Goal: Check status

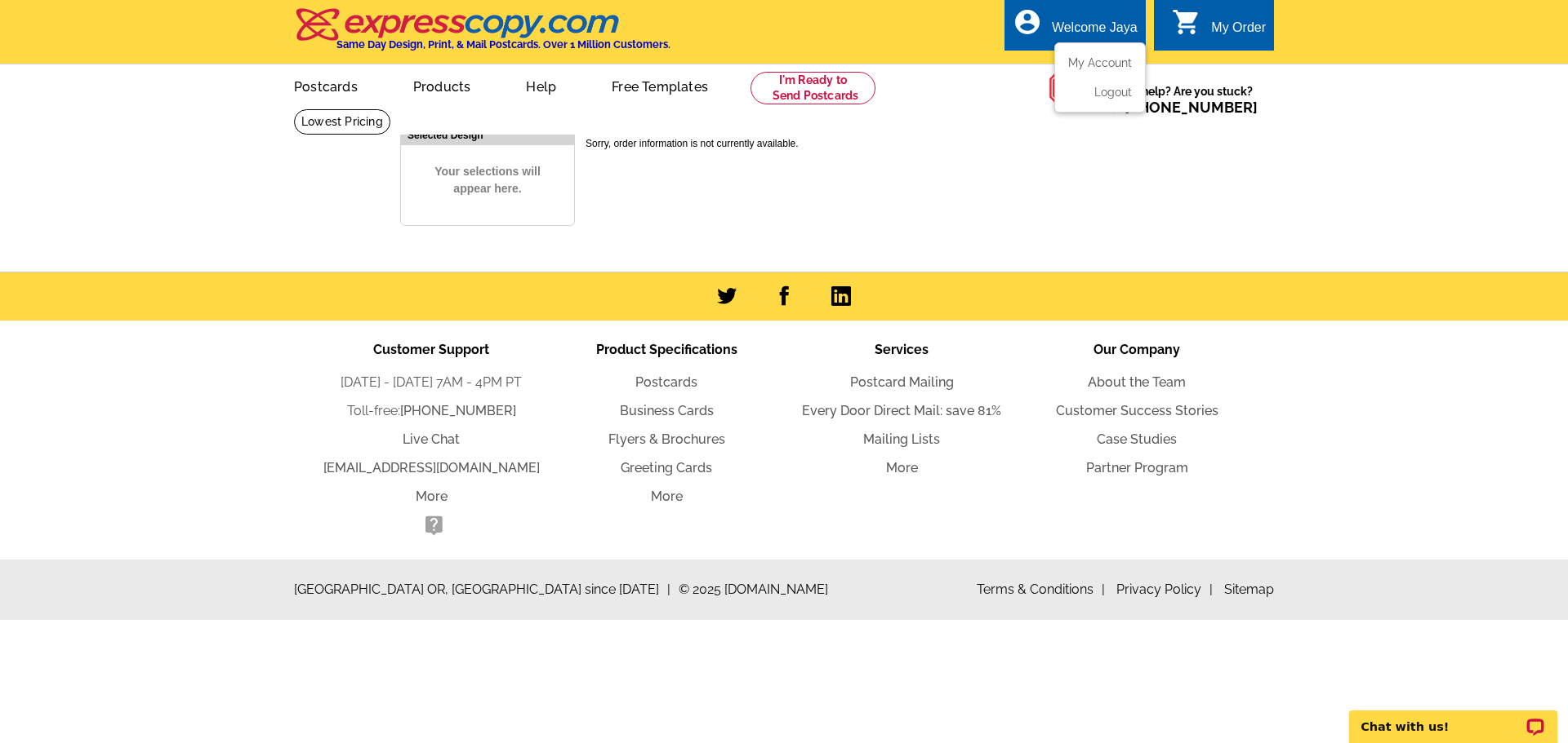
click at [1098, 26] on div "Welcome Jaya" at bounding box center [1095, 31] width 86 height 23
click at [1089, 56] on ul "My Account Logout" at bounding box center [1100, 78] width 92 height 70
click at [1081, 63] on link "My Account" at bounding box center [1096, 63] width 70 height 15
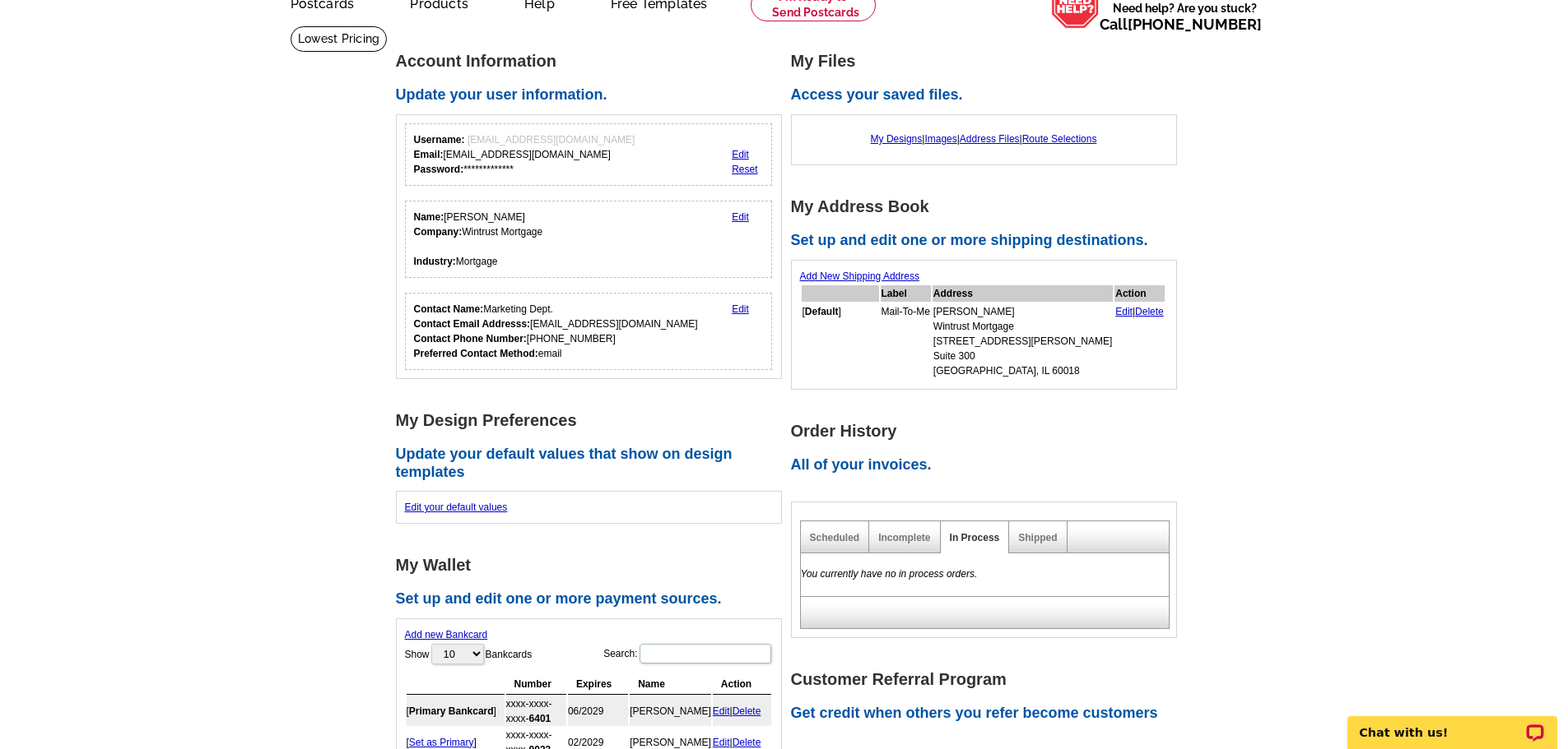
scroll to position [82, 0]
click at [1050, 545] on link "Shipped" at bounding box center [1037, 540] width 39 height 11
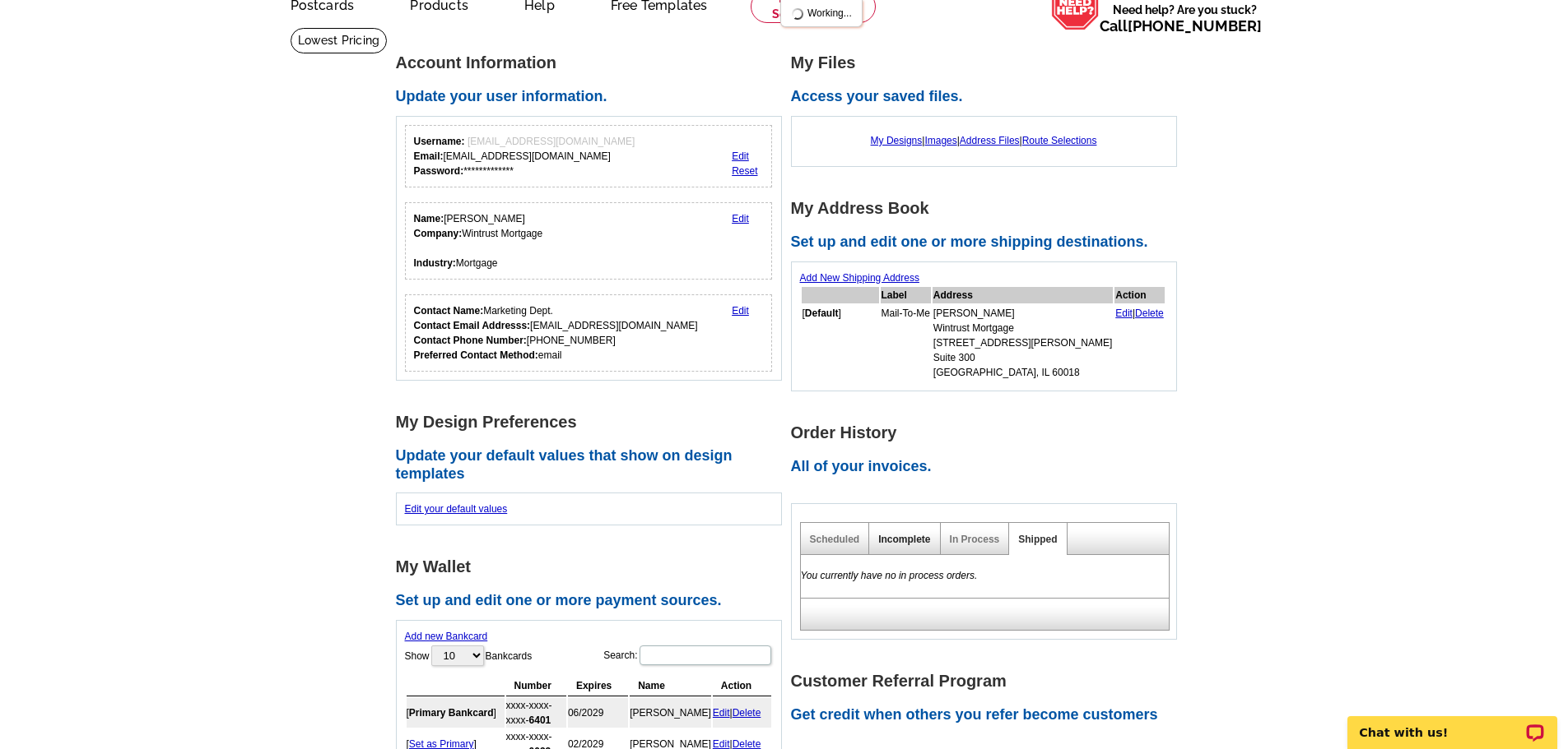
click at [912, 536] on link "Incomplete" at bounding box center [903, 540] width 52 height 11
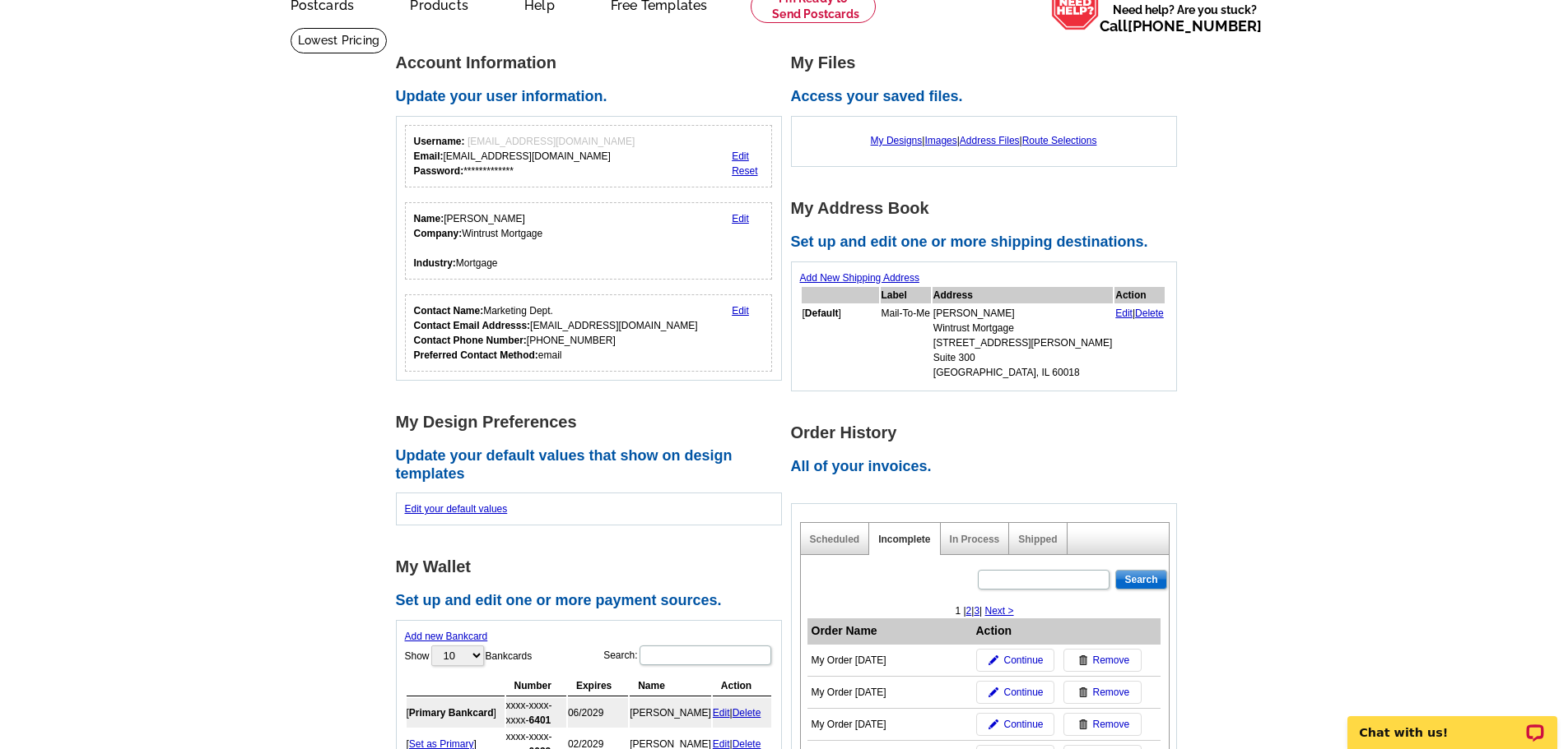
click at [1053, 535] on div "Shipped" at bounding box center [1037, 539] width 57 height 32
click at [1042, 545] on link "Shipped" at bounding box center [1037, 540] width 39 height 11
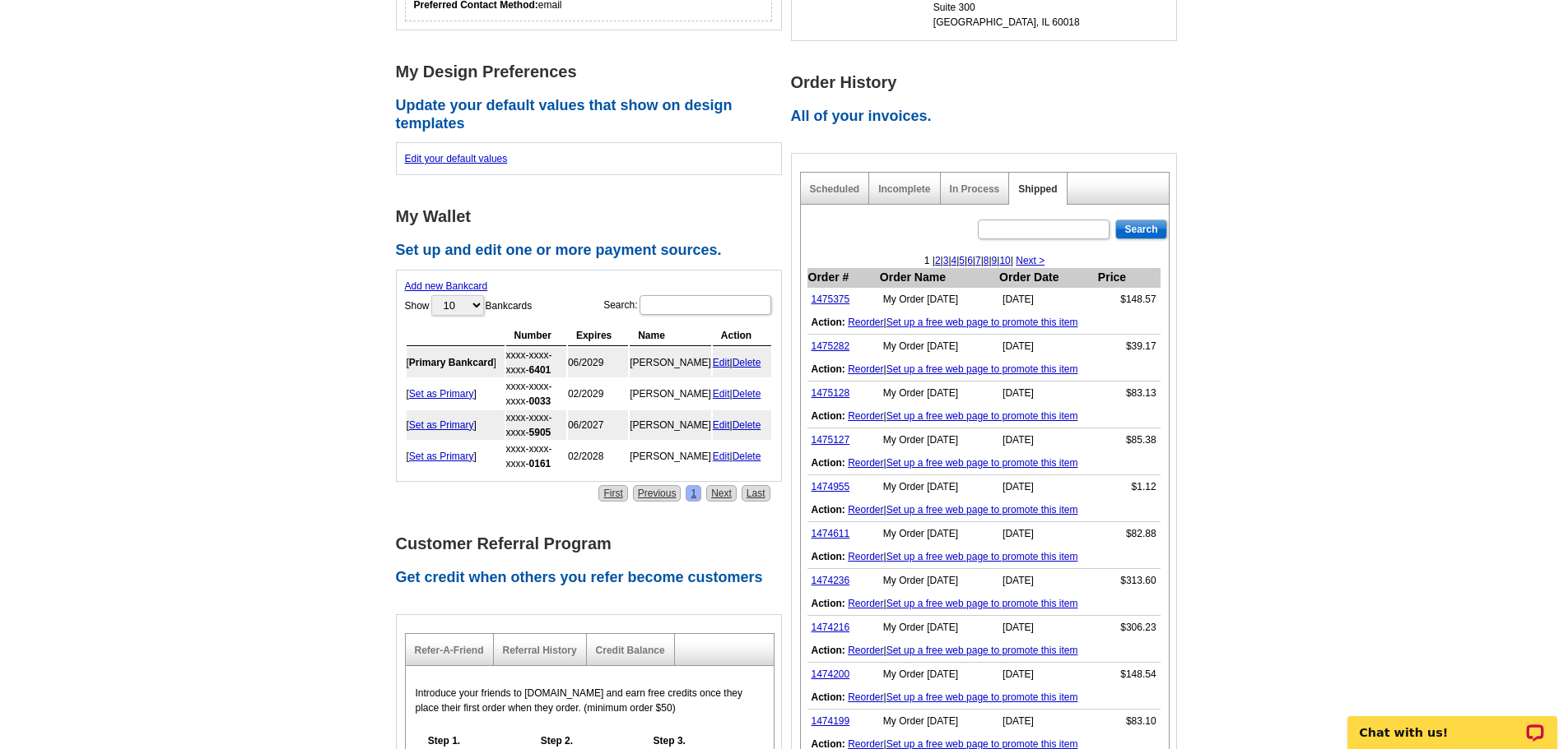
scroll to position [494, 0]
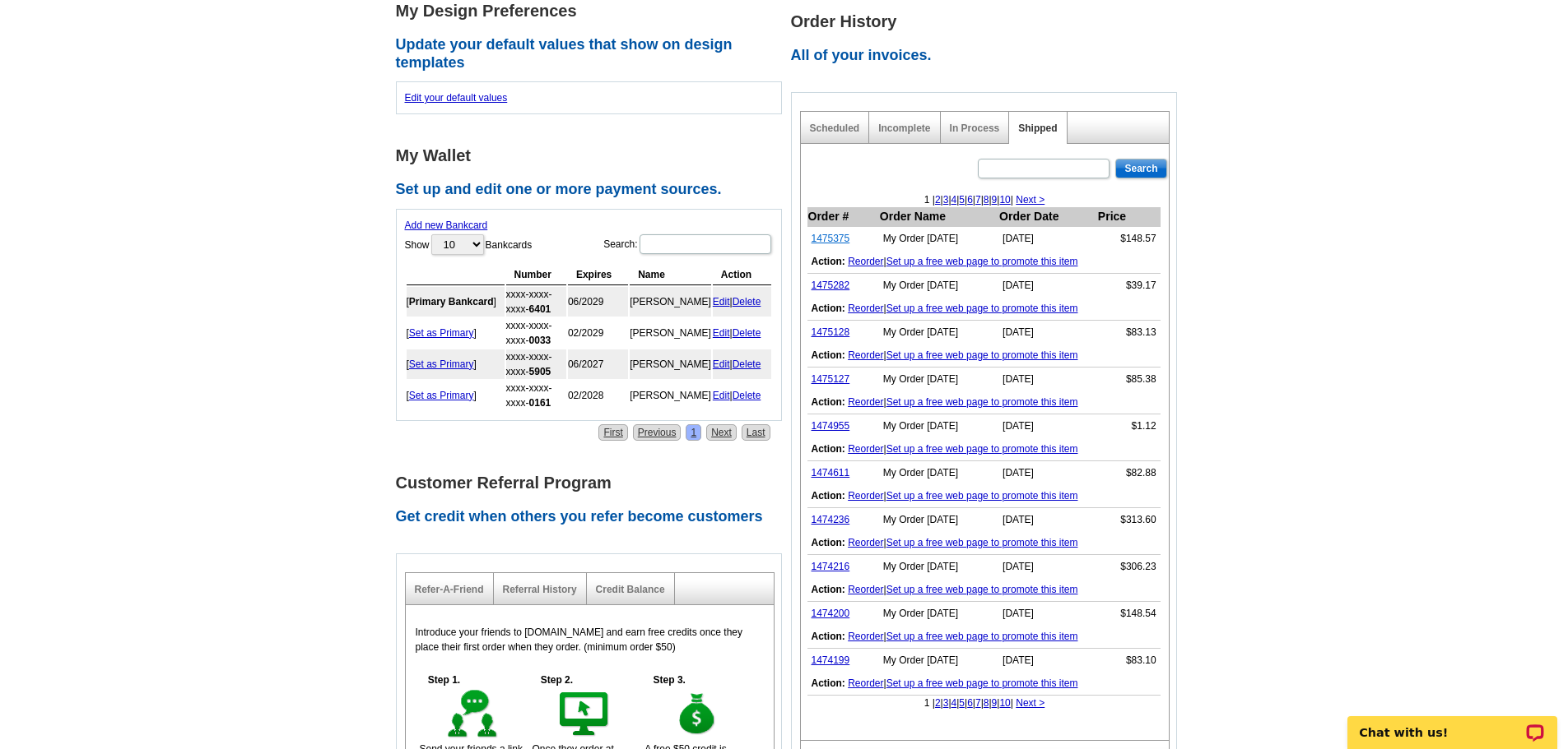
click at [829, 239] on link "1475375" at bounding box center [831, 239] width 39 height 11
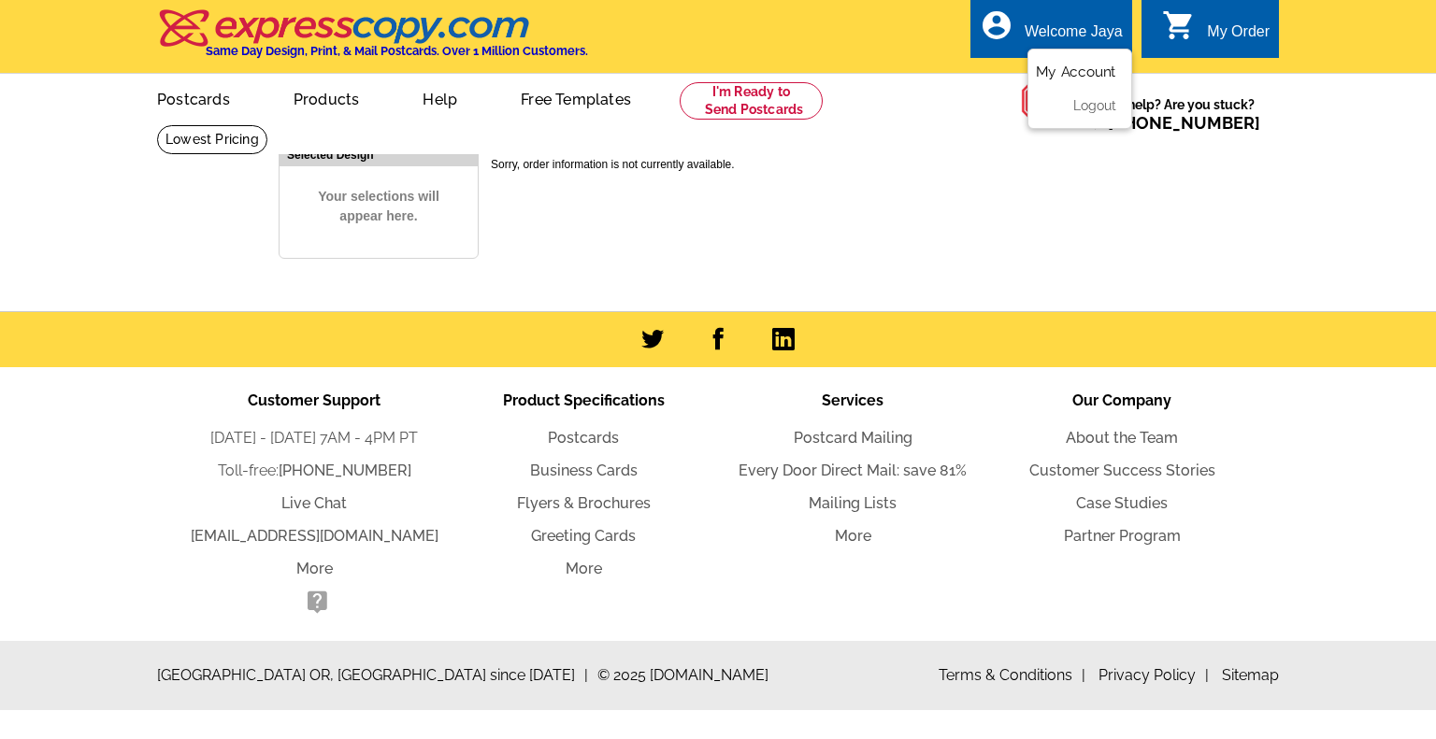
click at [1065, 73] on link "My Account" at bounding box center [1076, 72] width 80 height 17
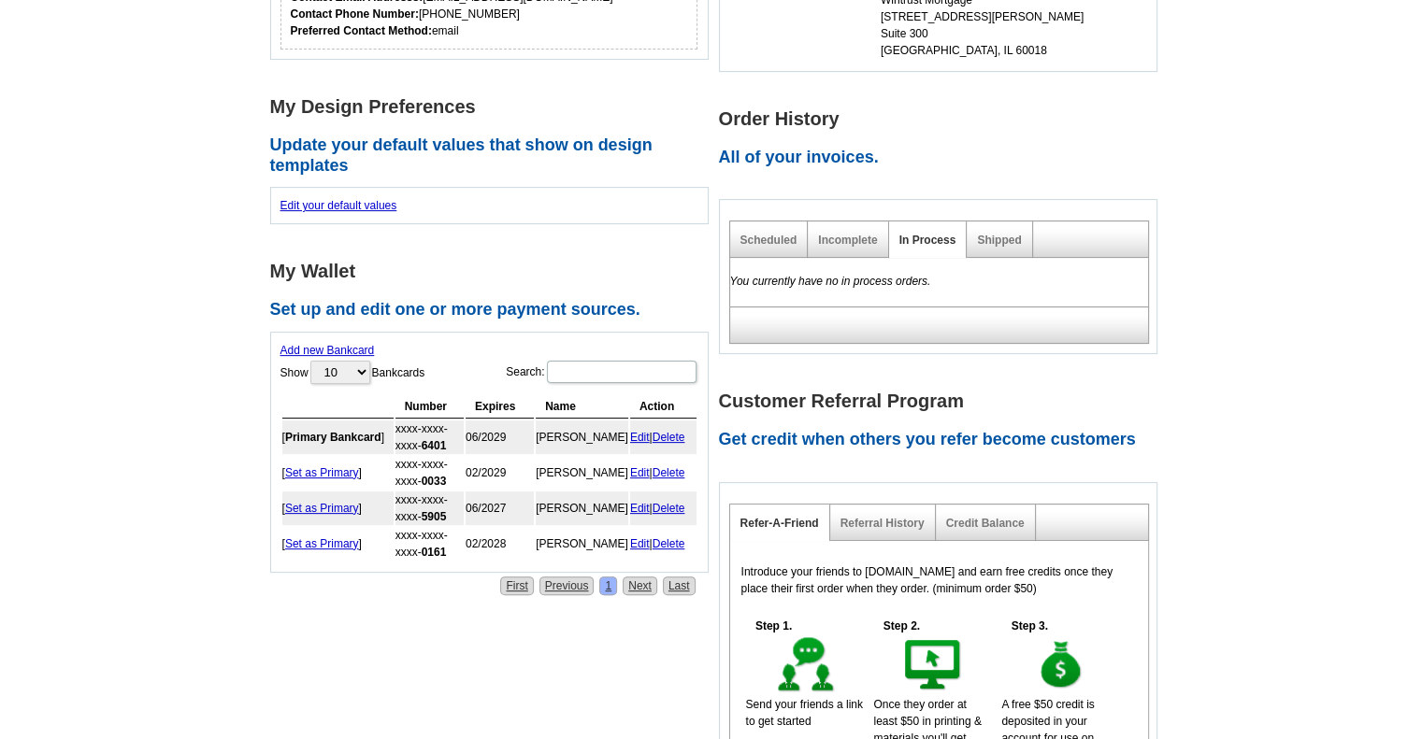
scroll to position [467, 0]
click at [846, 236] on link "Incomplete" at bounding box center [847, 239] width 59 height 13
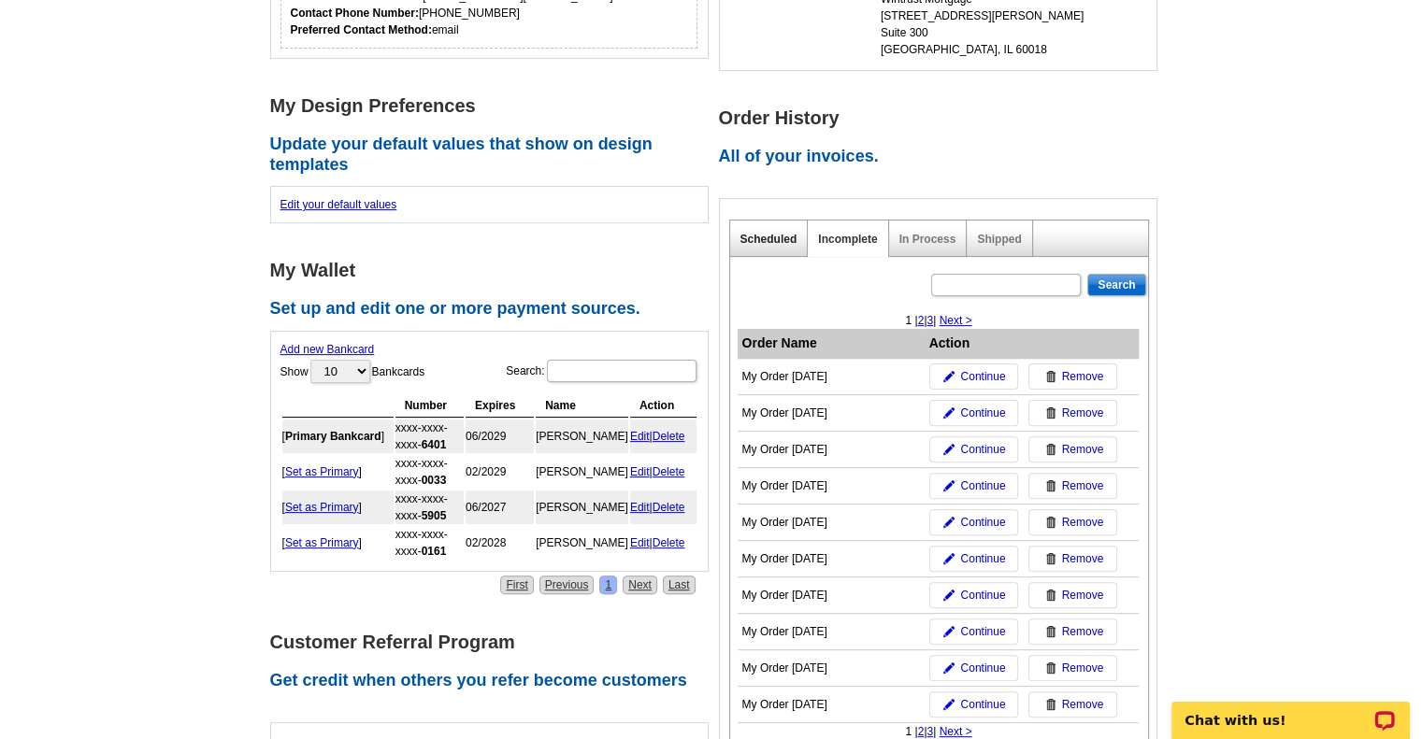
click at [751, 233] on link "Scheduled" at bounding box center [768, 239] width 57 height 13
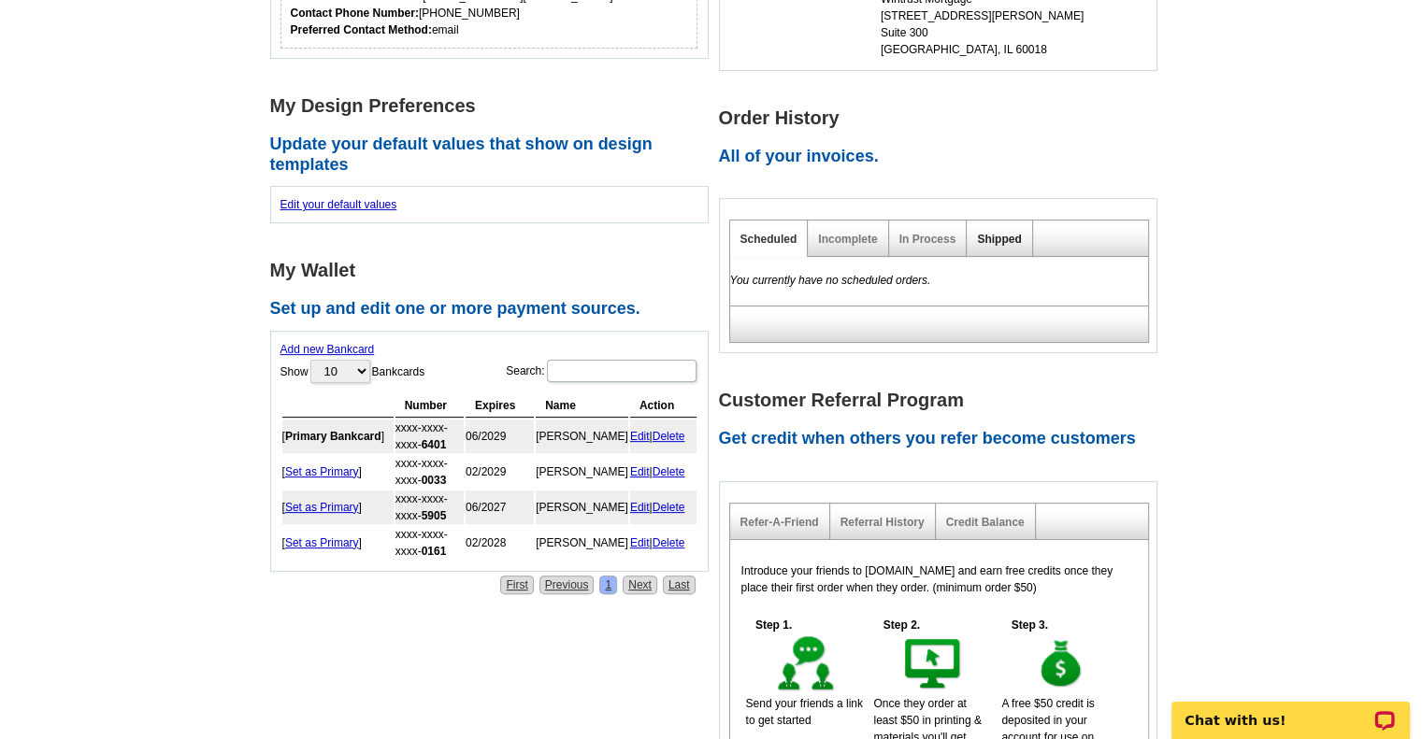
click at [995, 244] on link "Shipped" at bounding box center [999, 239] width 44 height 13
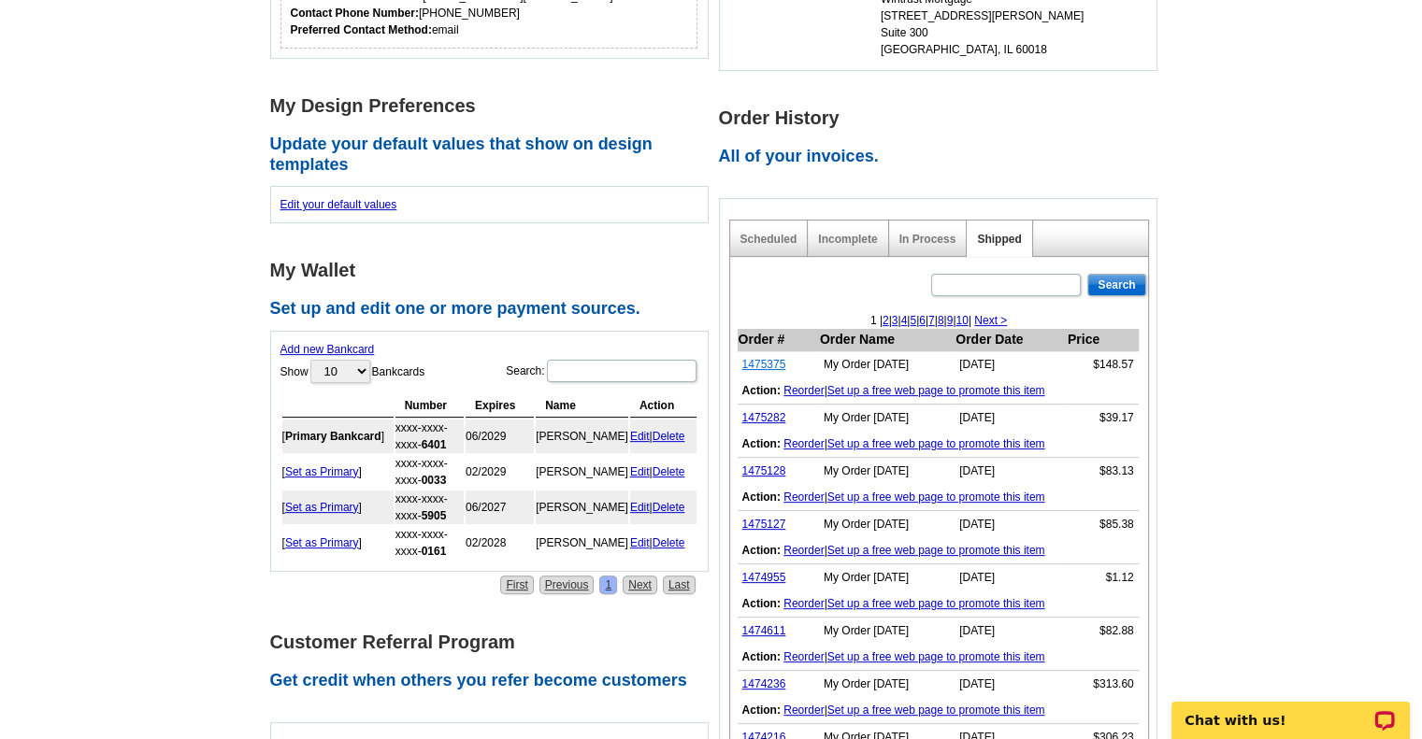
click at [770, 365] on link "1475375" at bounding box center [764, 364] width 44 height 13
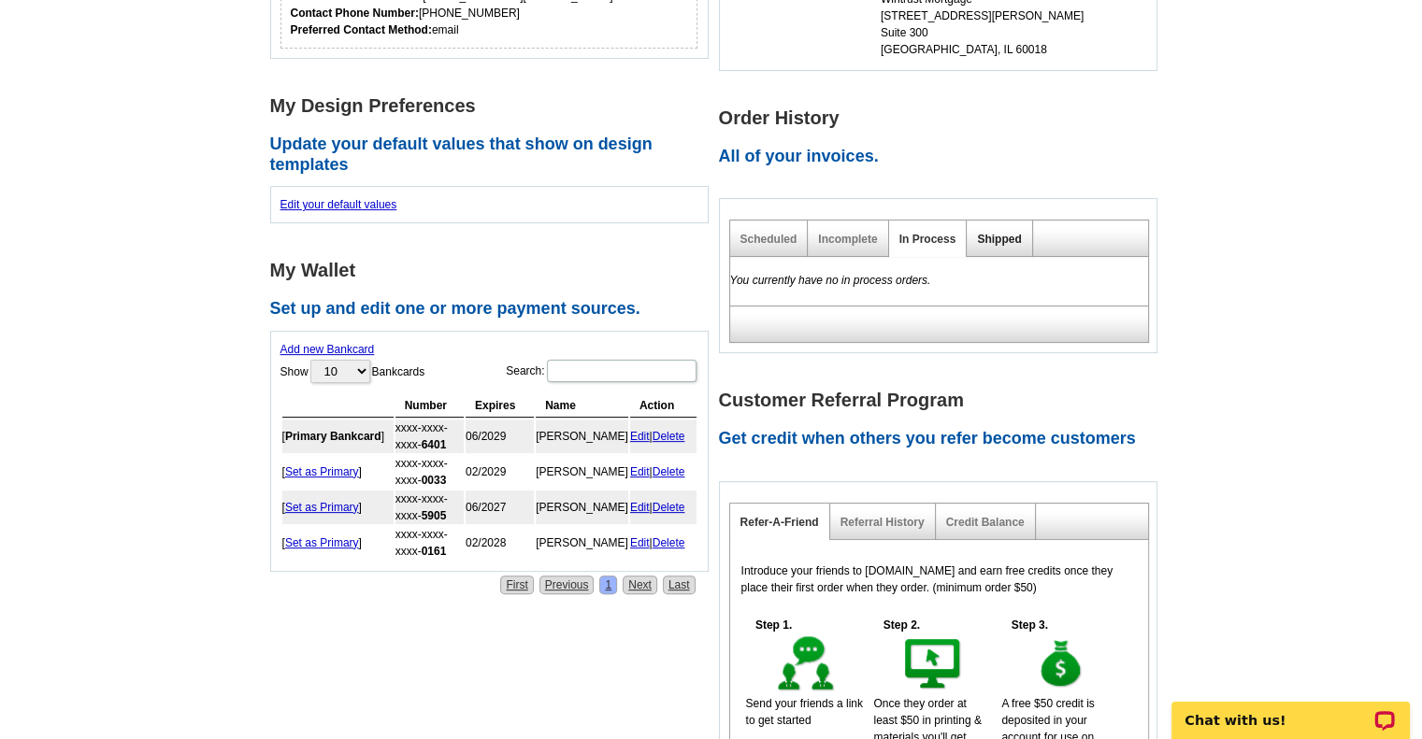
click at [996, 241] on link "Shipped" at bounding box center [999, 239] width 44 height 13
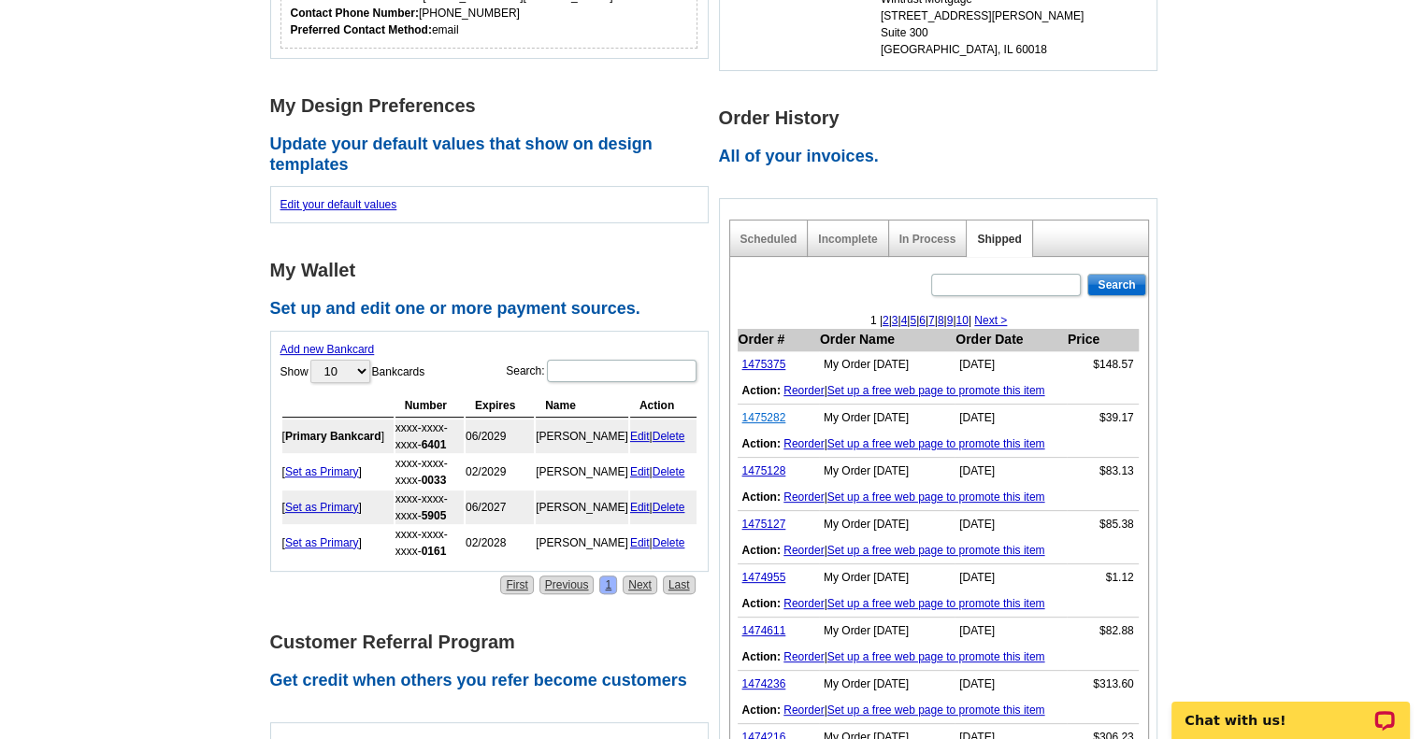
click at [766, 420] on link "1475282" at bounding box center [764, 417] width 44 height 13
